Goal: Task Accomplishment & Management: Manage account settings

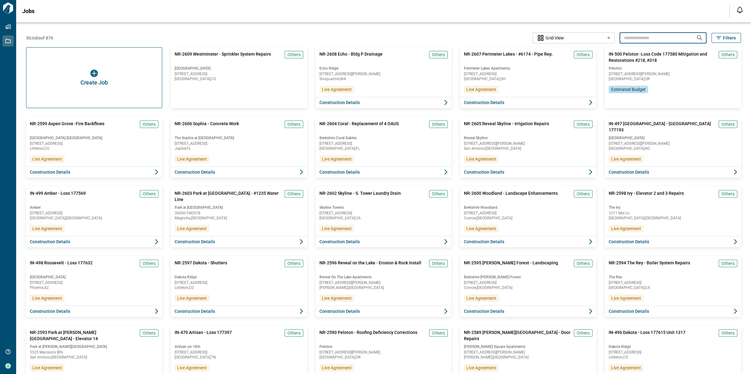
click at [671, 35] on input "text" at bounding box center [656, 38] width 72 height 12
paste input "******"
type input "******"
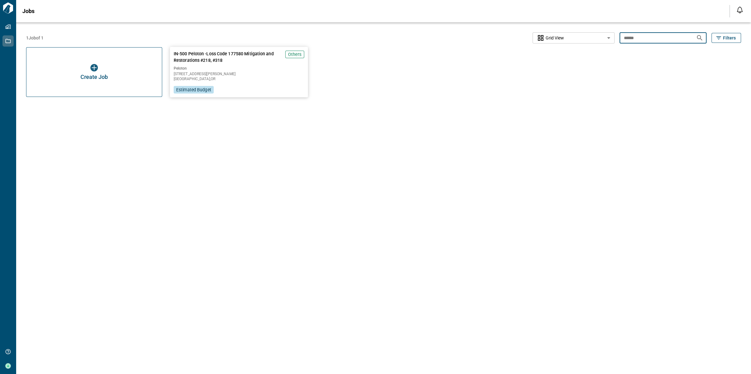
click at [233, 91] on div "IN-500 Peloton -Loss Code 177580 Mitigation and Restorations #218, #318 Others …" at bounding box center [239, 72] width 138 height 50
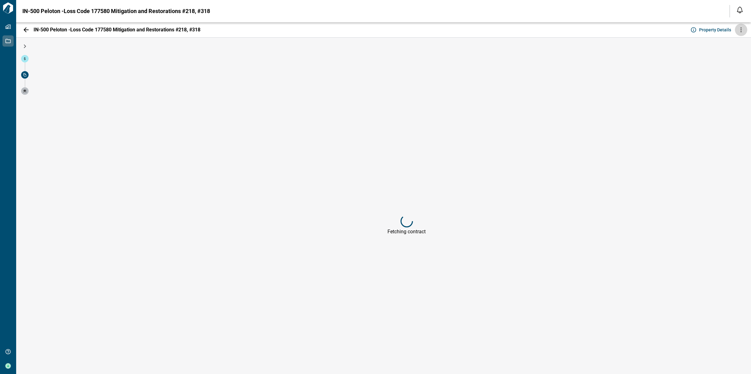
click at [738, 33] on icon "more" at bounding box center [741, 29] width 7 height 7
click at [586, 33] on div at bounding box center [375, 187] width 751 height 374
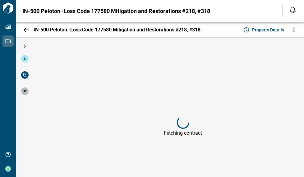
click at [290, 31] on icon "more" at bounding box center [293, 29] width 7 height 7
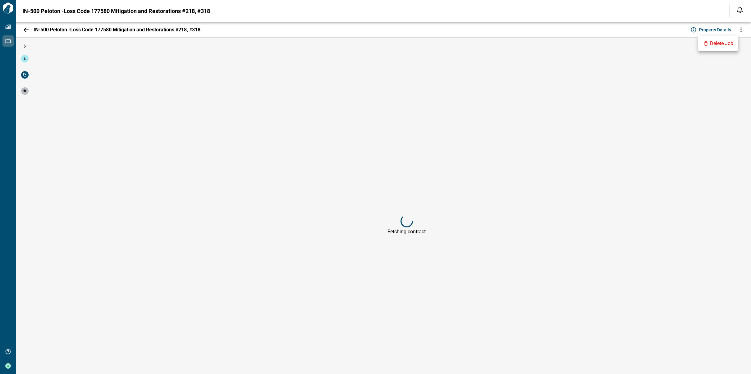
click at [9, 366] on div at bounding box center [375, 187] width 751 height 374
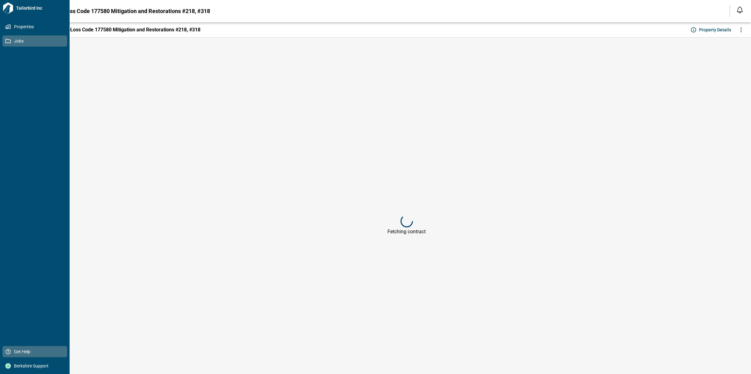
click at [10, 351] on icon at bounding box center [8, 352] width 6 height 6
click at [21, 362] on div "Berkshire Support" at bounding box center [34, 366] width 65 height 11
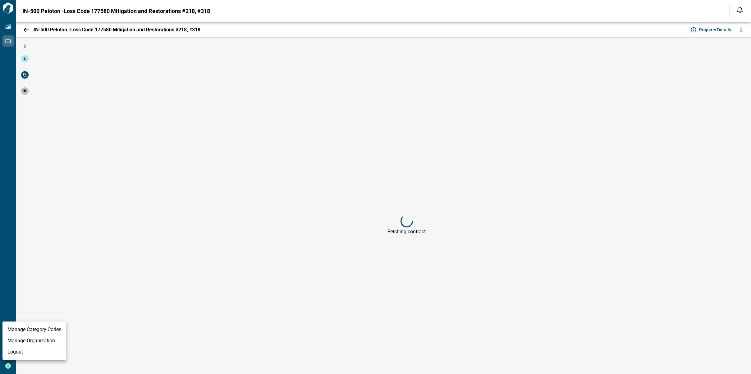
click at [41, 340] on li "Manage Organization" at bounding box center [34, 340] width 64 height 11
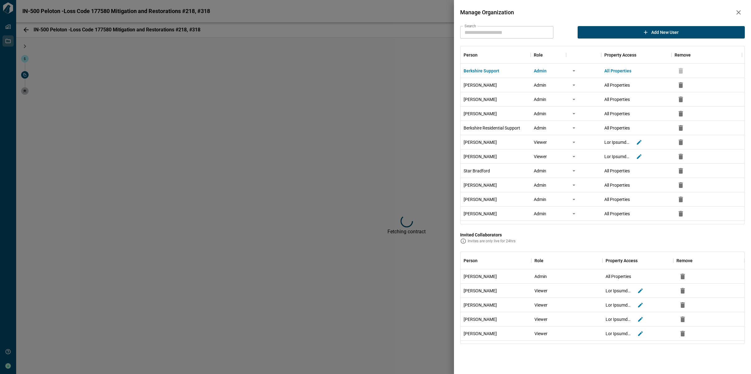
click at [500, 25] on div "Manage Organization Search Search Add new user Person Role Property Access Remo…" at bounding box center [602, 175] width 297 height 350
click at [503, 37] on input "Search" at bounding box center [506, 32] width 93 height 12
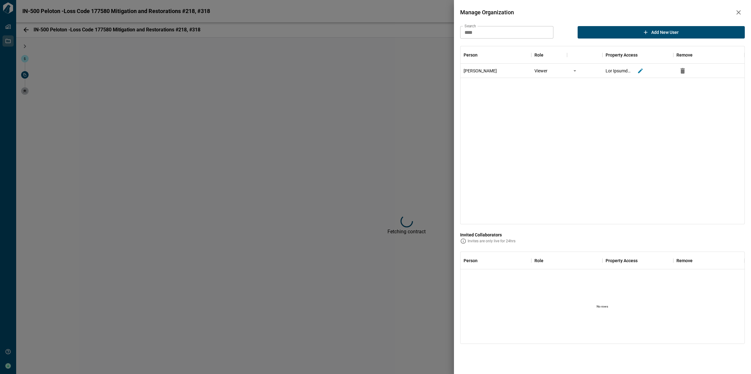
type input "****"
click at [575, 70] on icon "more" at bounding box center [575, 70] width 2 height 1
click at [561, 86] on li "Change to Admin" at bounding box center [545, 83] width 68 height 11
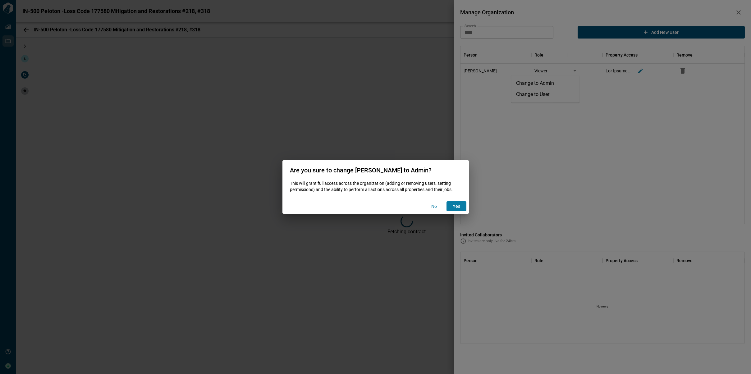
click at [458, 207] on span "yes" at bounding box center [456, 206] width 7 height 6
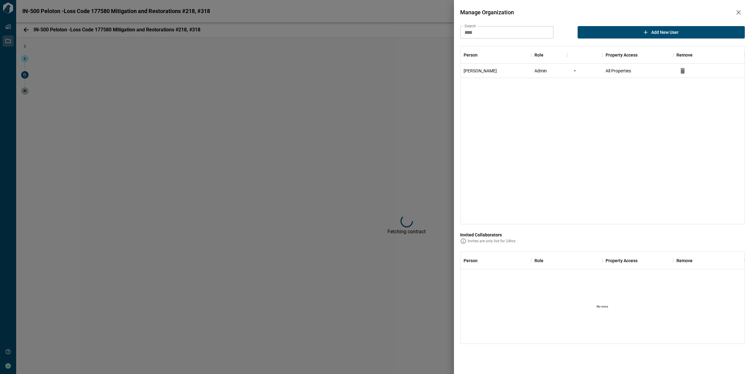
click at [738, 12] on icon "button" at bounding box center [738, 12] width 7 height 7
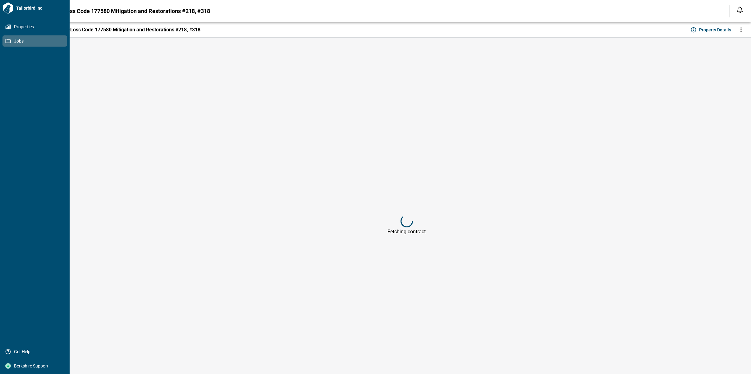
click at [10, 39] on icon at bounding box center [8, 41] width 5 height 4
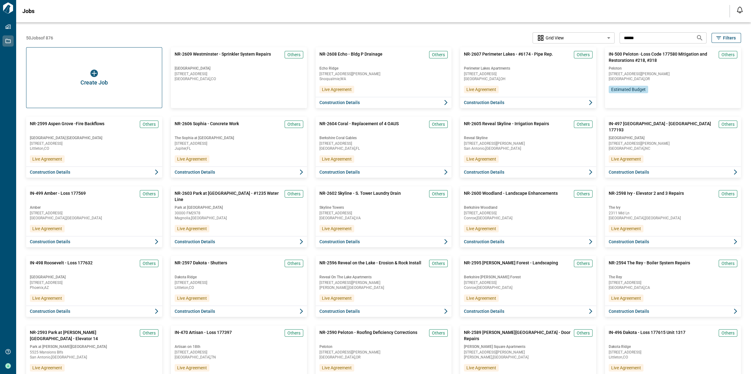
click at [678, 38] on input "******" at bounding box center [656, 38] width 72 height 12
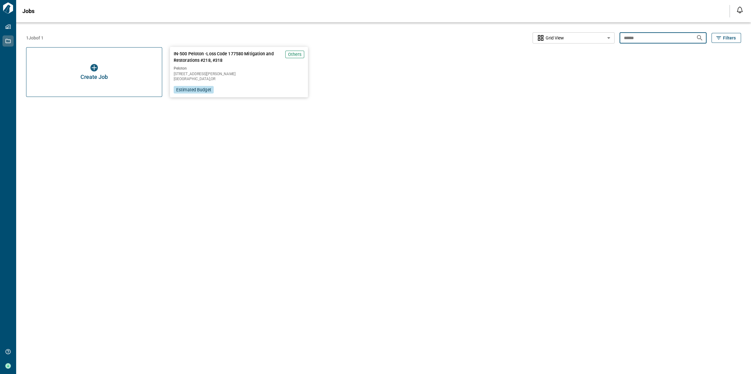
click at [247, 85] on div "IN-500 Peloton -Loss Code 177580 Mitigation and Restorations #218, #318 Others …" at bounding box center [239, 72] width 138 height 50
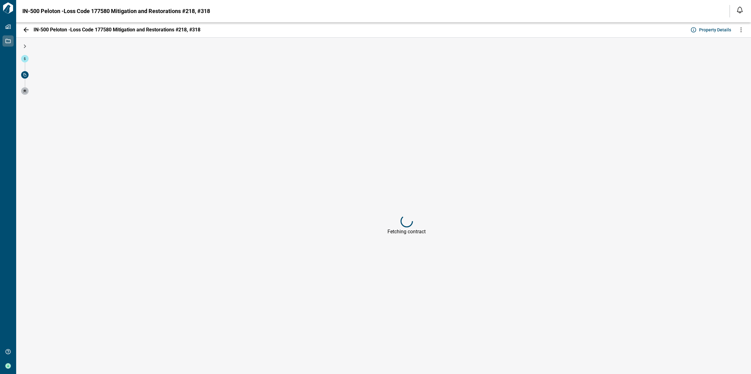
click at [738, 32] on icon "more" at bounding box center [741, 29] width 7 height 7
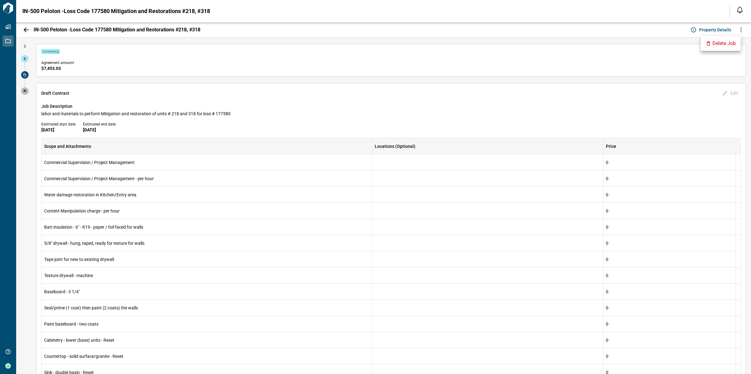
click at [507, 51] on div at bounding box center [375, 187] width 751 height 374
click at [25, 30] on icon "button" at bounding box center [26, 29] width 5 height 5
